Goal: Download file/media

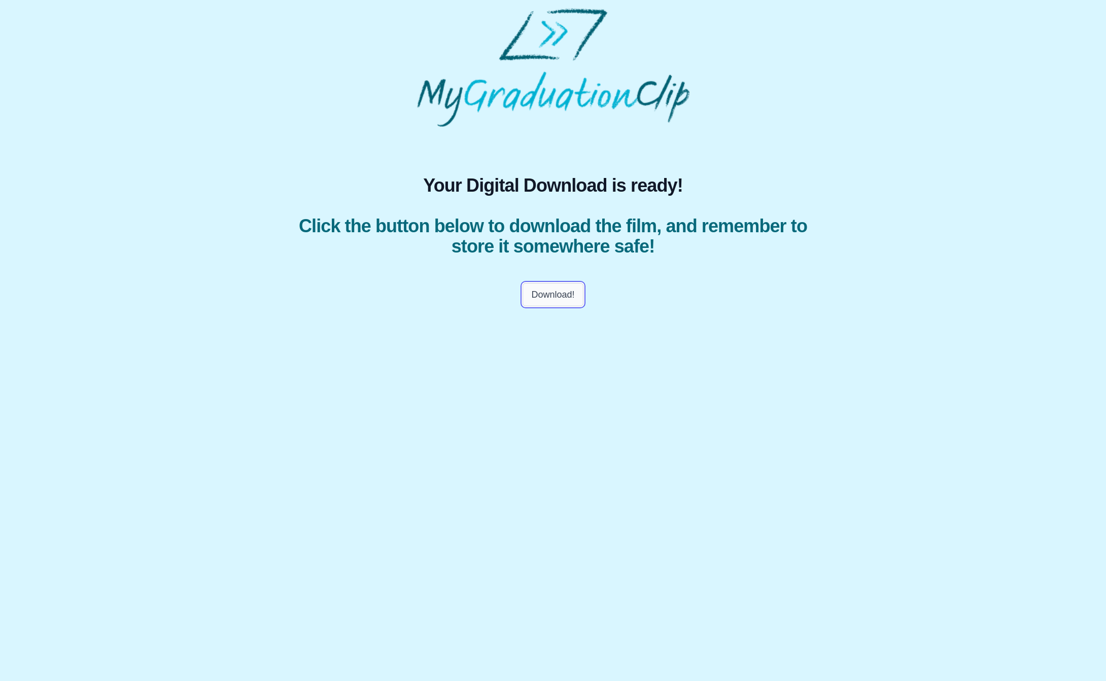
click at [554, 295] on button "Download!" at bounding box center [552, 294] width 60 height 23
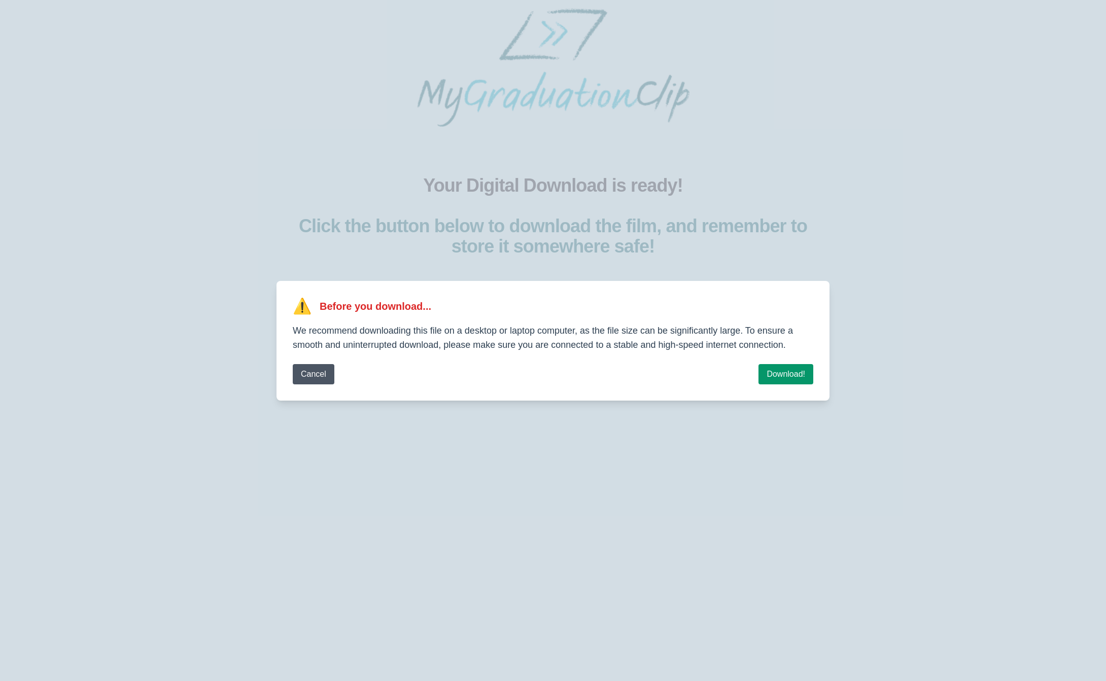
click at [307, 370] on button "Cancel" at bounding box center [314, 374] width 42 height 20
